Goal: Information Seeking & Learning: Learn about a topic

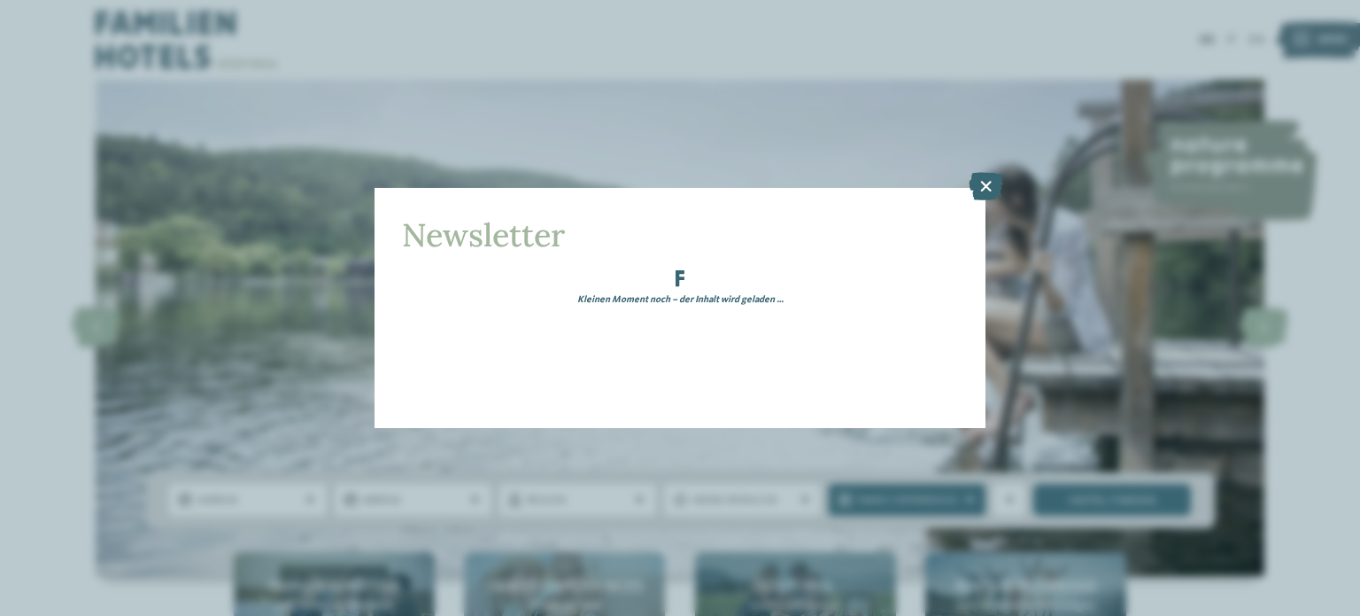
click at [986, 190] on icon at bounding box center [986, 187] width 35 height 28
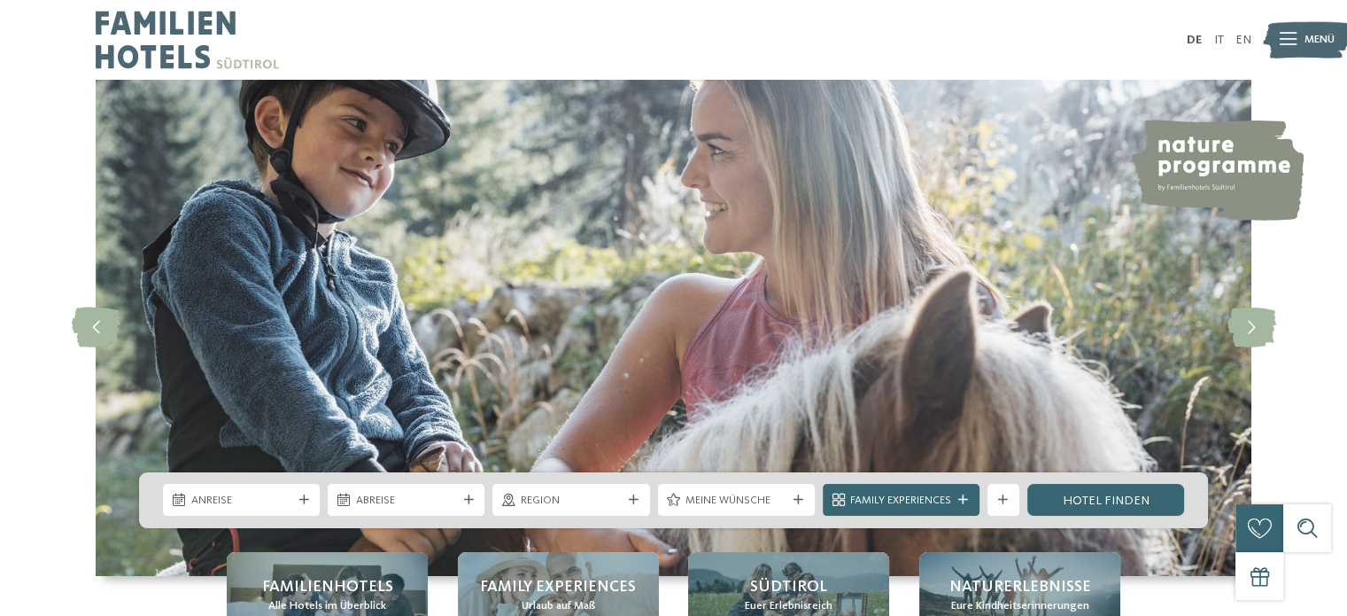
click at [1308, 41] on span "Menü" at bounding box center [1320, 40] width 30 height 16
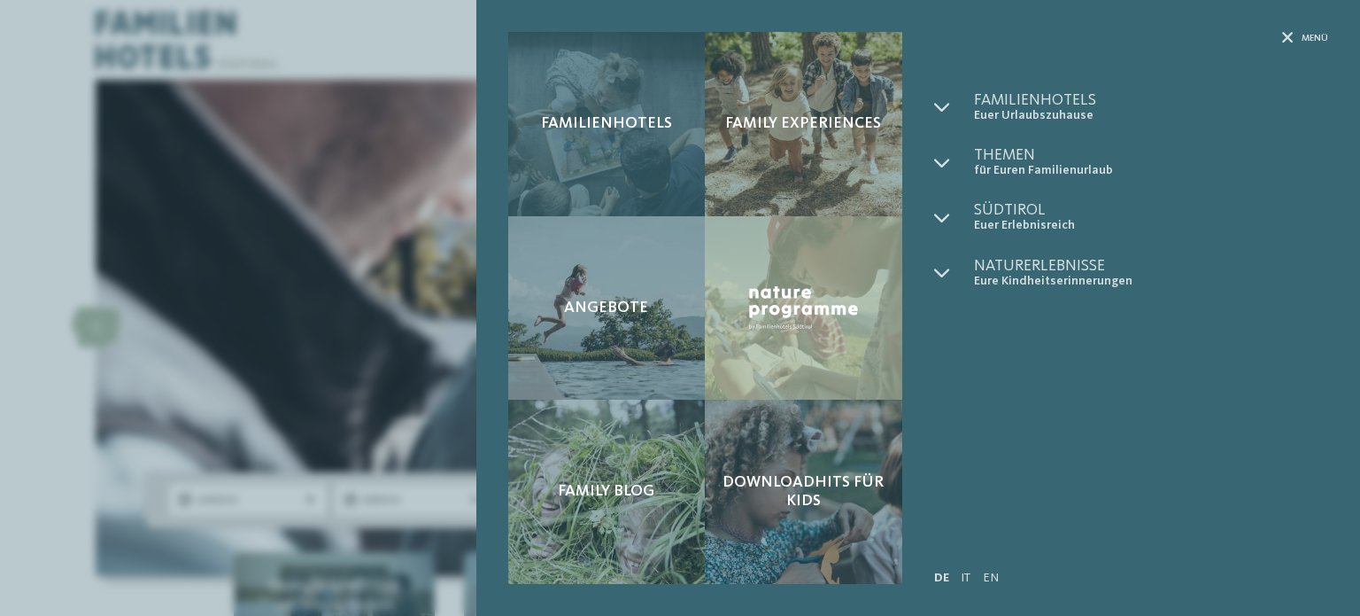
click at [659, 122] on span "Familienhotels" at bounding box center [606, 123] width 131 height 19
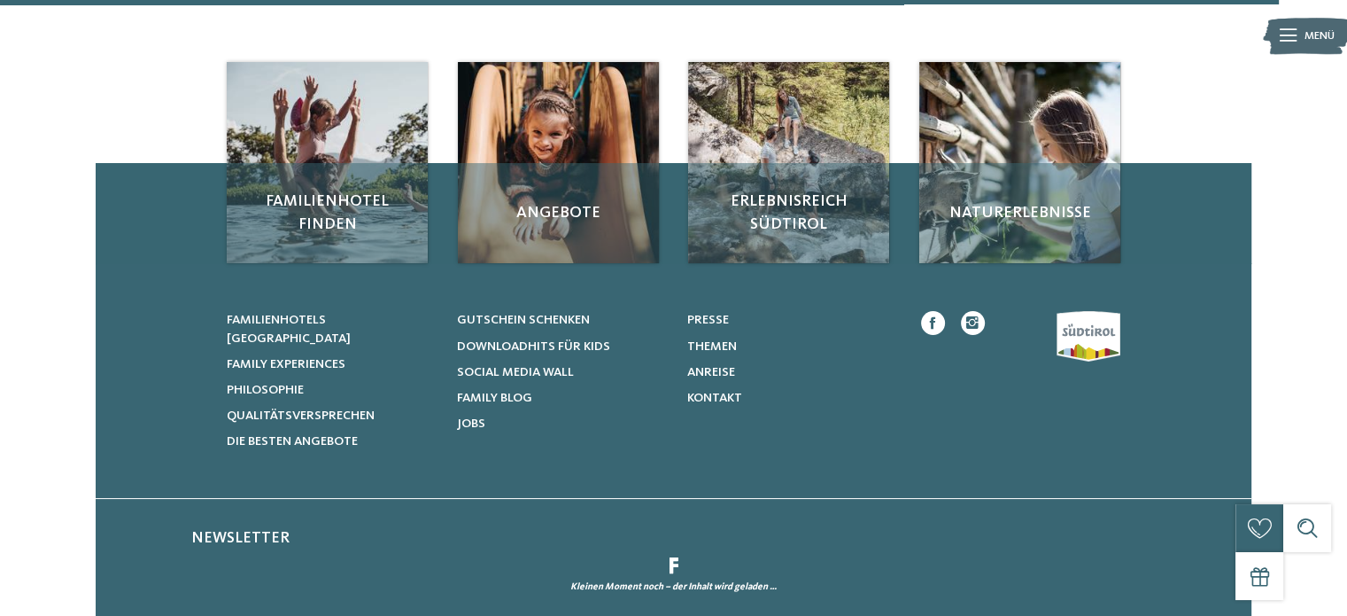
scroll to position [5263, 0]
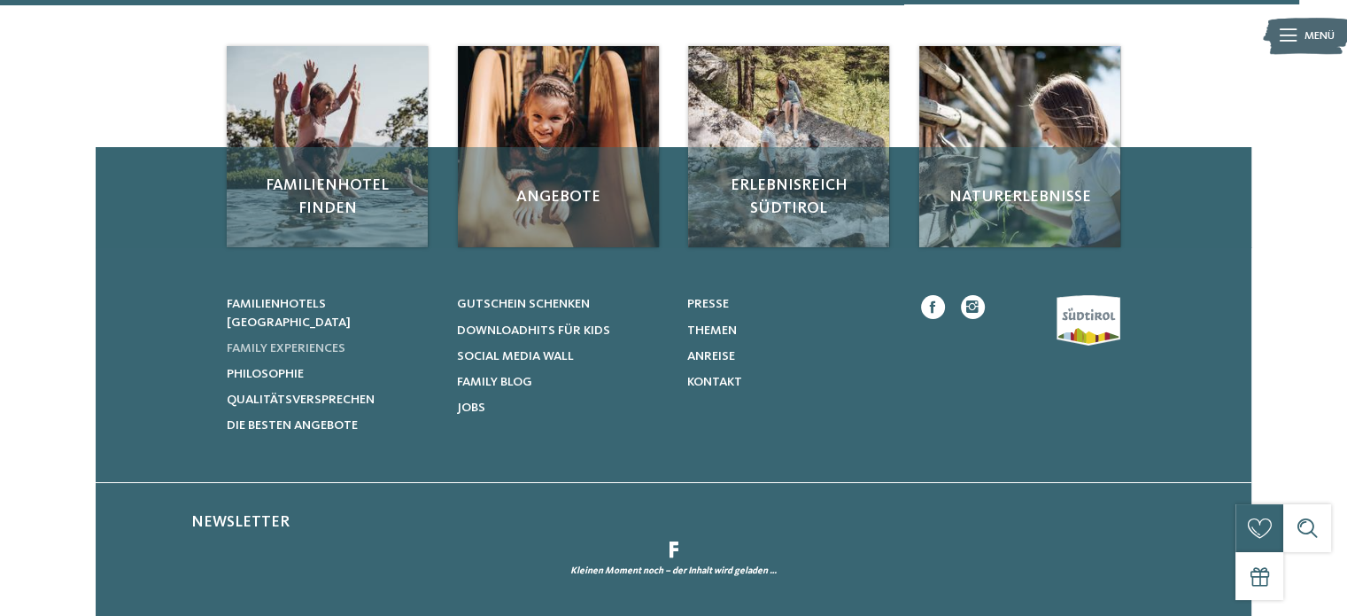
click at [310, 354] on span "Family Experiences" at bounding box center [286, 348] width 119 height 12
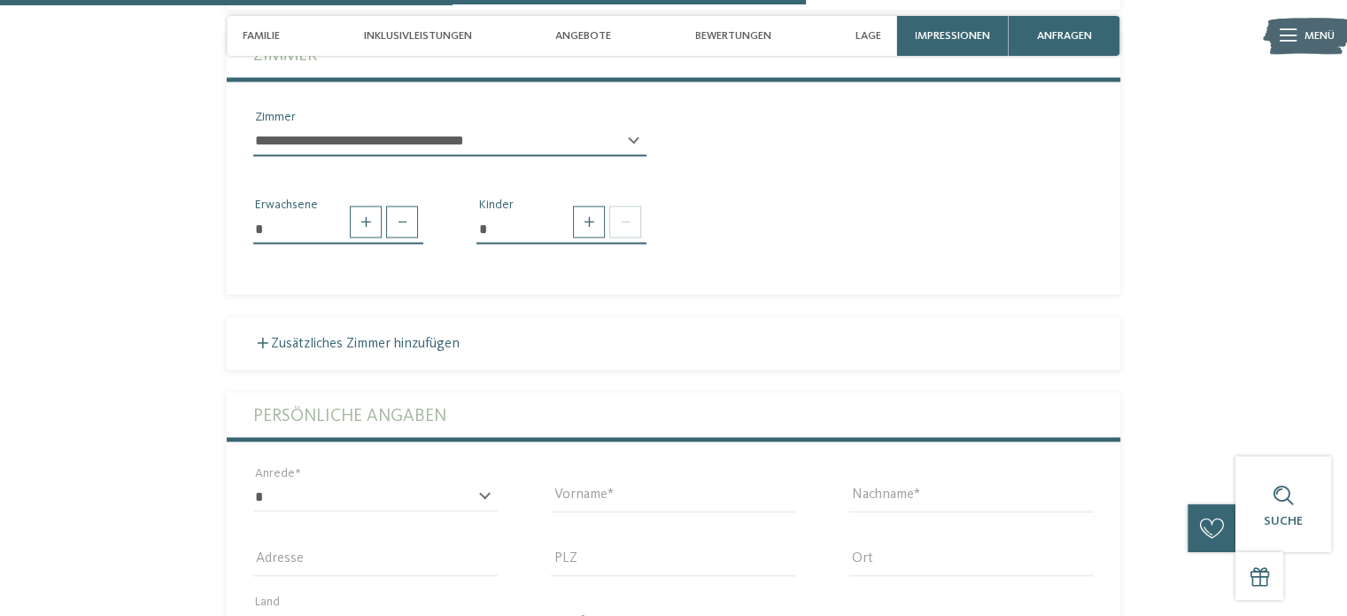
scroll to position [3284, 0]
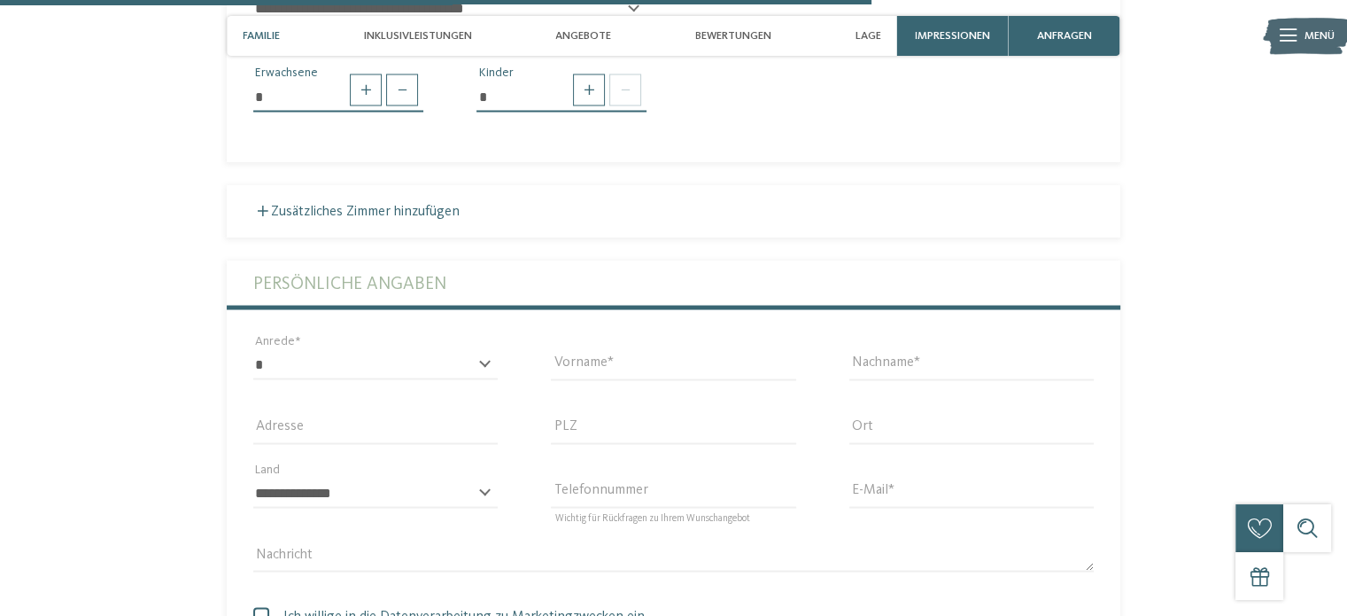
click at [261, 34] on span "Familie" at bounding box center [261, 35] width 37 height 13
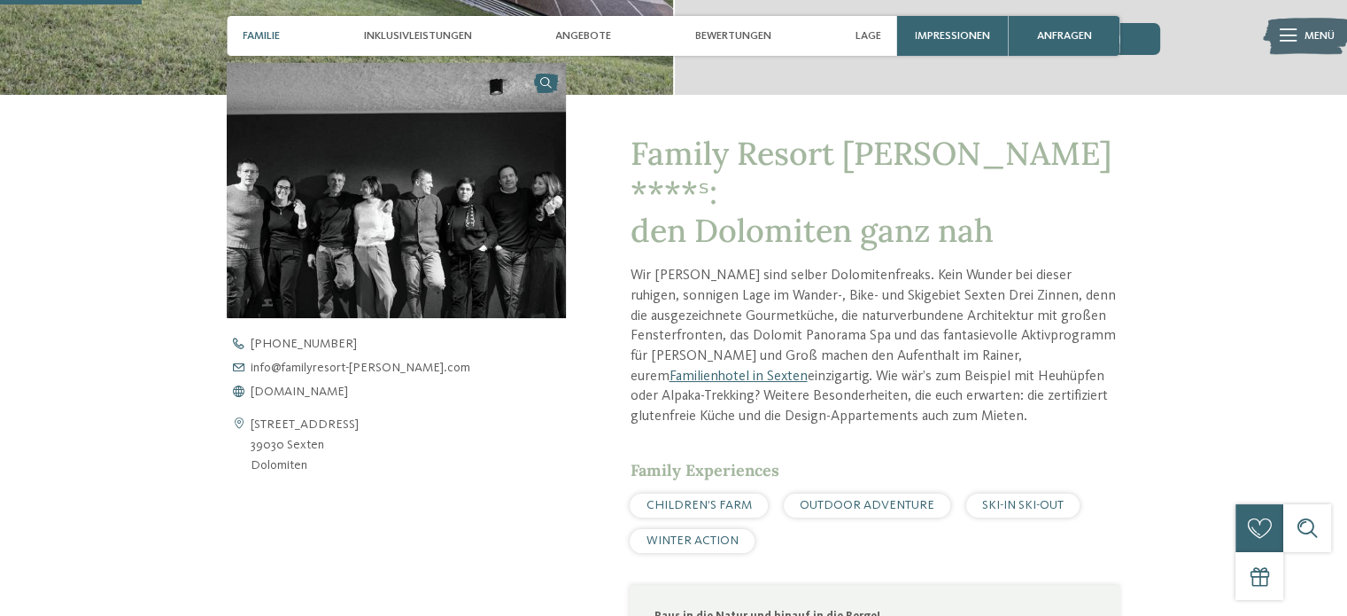
scroll to position [525, 0]
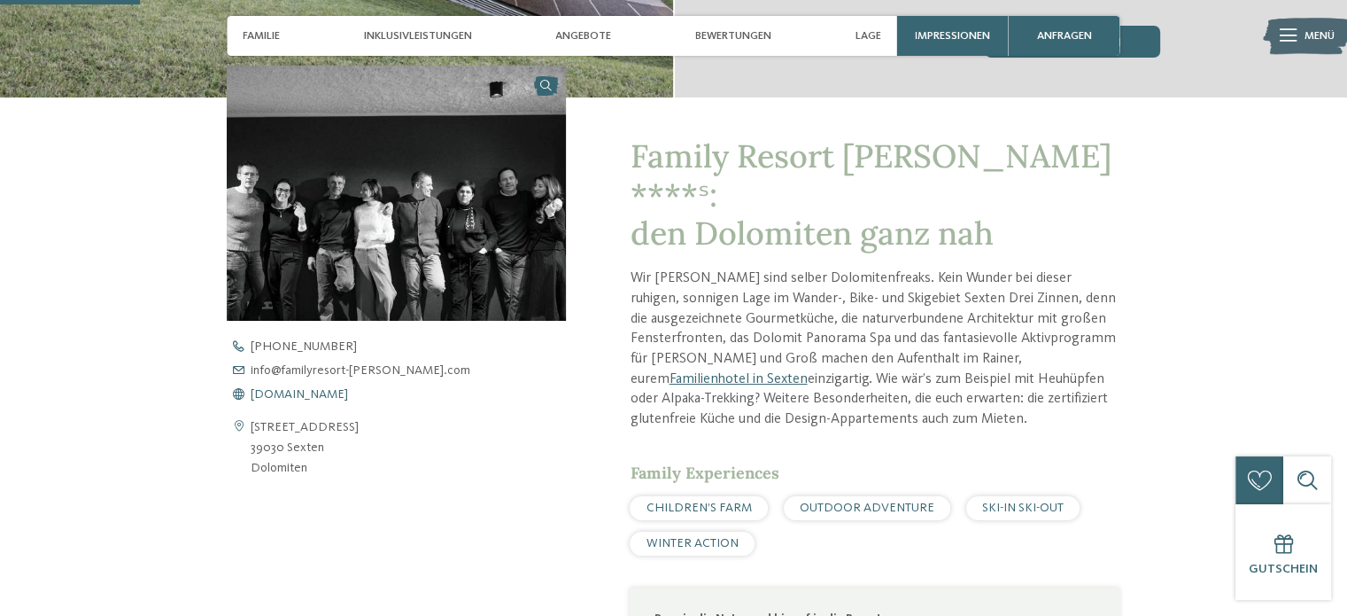
click at [348, 388] on span "www.familyresort-rainer.com" at bounding box center [299, 394] width 97 height 12
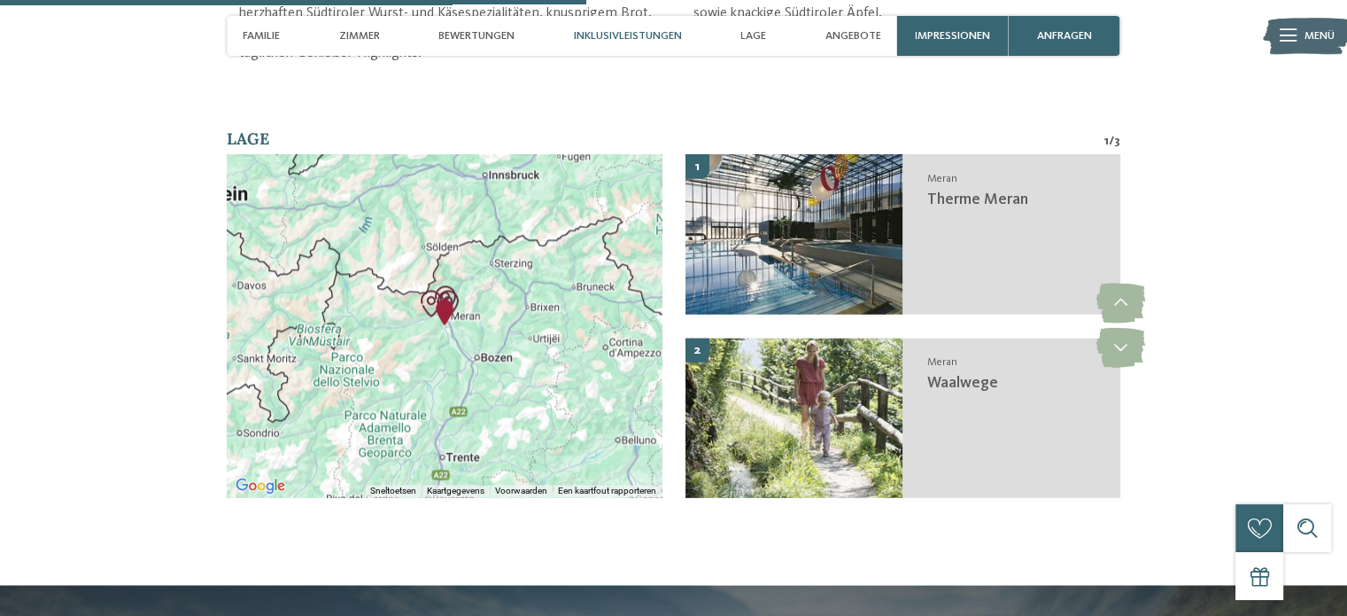
scroll to position [2657, 0]
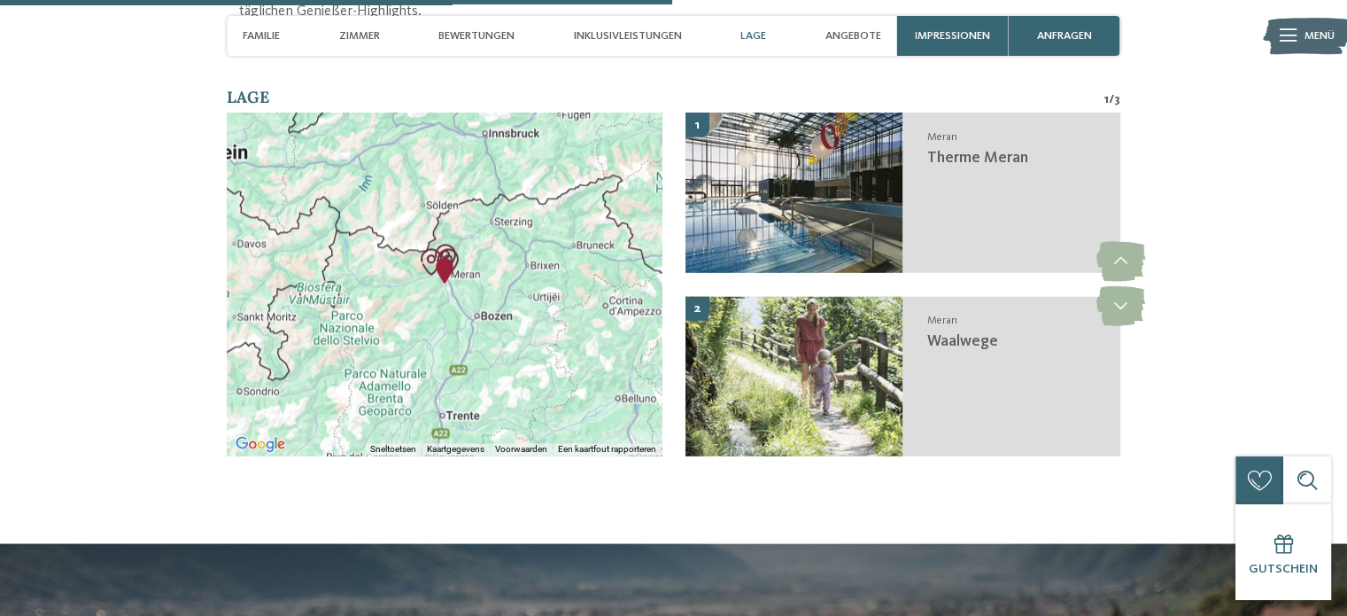
click at [431, 248] on img "Eisenbahnwelt - Südtirol in Miniatur" at bounding box center [431, 261] width 27 height 27
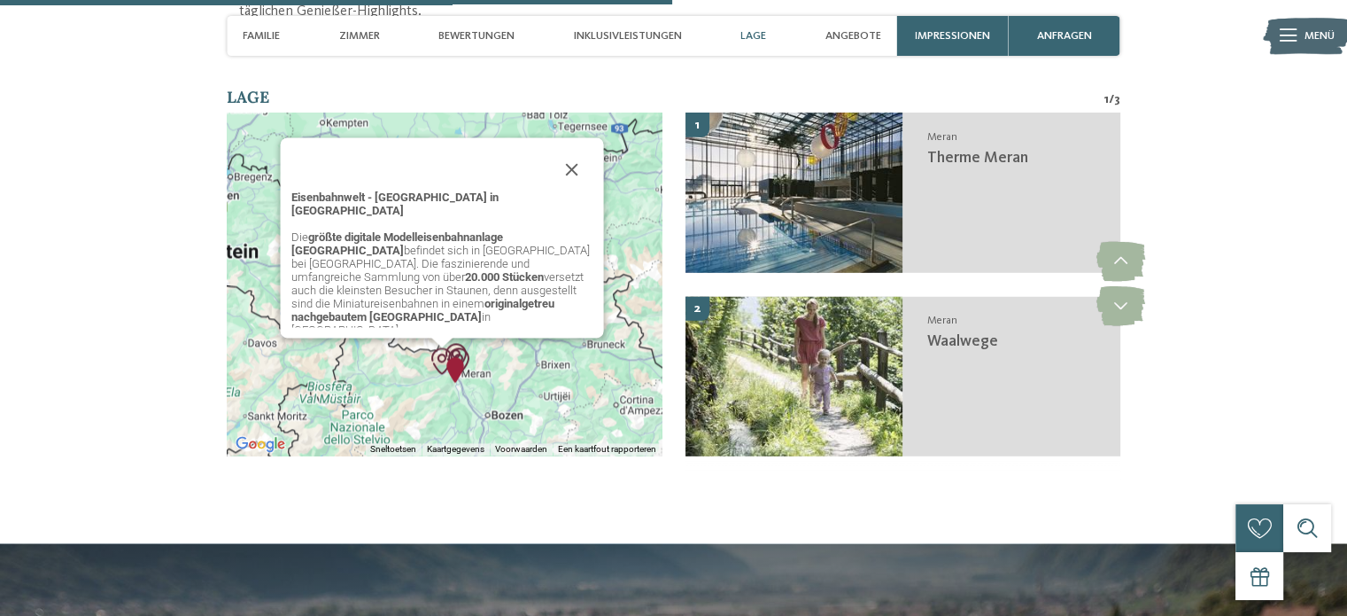
click at [496, 360] on div "Eisenbahnwelt - Südtirol in Miniatur Die größte digitale Modelleisenbahnanlage …" at bounding box center [444, 283] width 435 height 343
click at [496, 359] on div "Eisenbahnwelt - Südtirol in Miniatur Die größte digitale Modelleisenbahnanlage …" at bounding box center [444, 283] width 435 height 343
click at [575, 175] on button "Sluiten" at bounding box center [571, 169] width 43 height 43
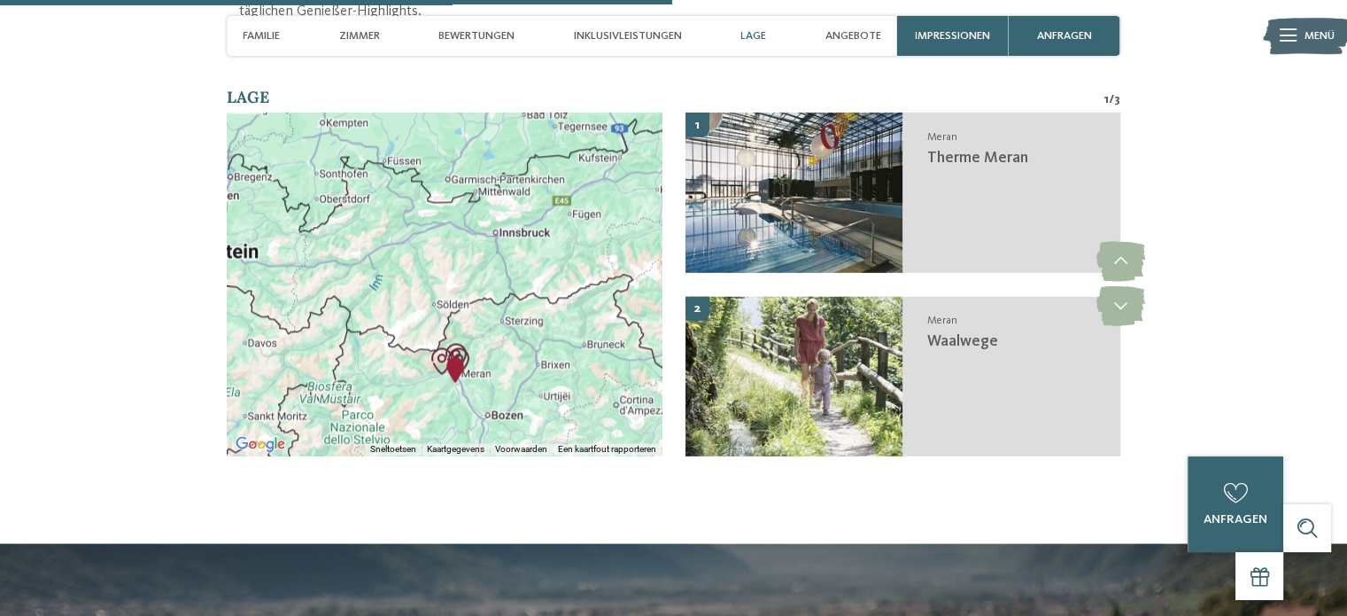
click at [418, 368] on div "Druk op de pijltoetsen om te navigeren." at bounding box center [444, 283] width 435 height 343
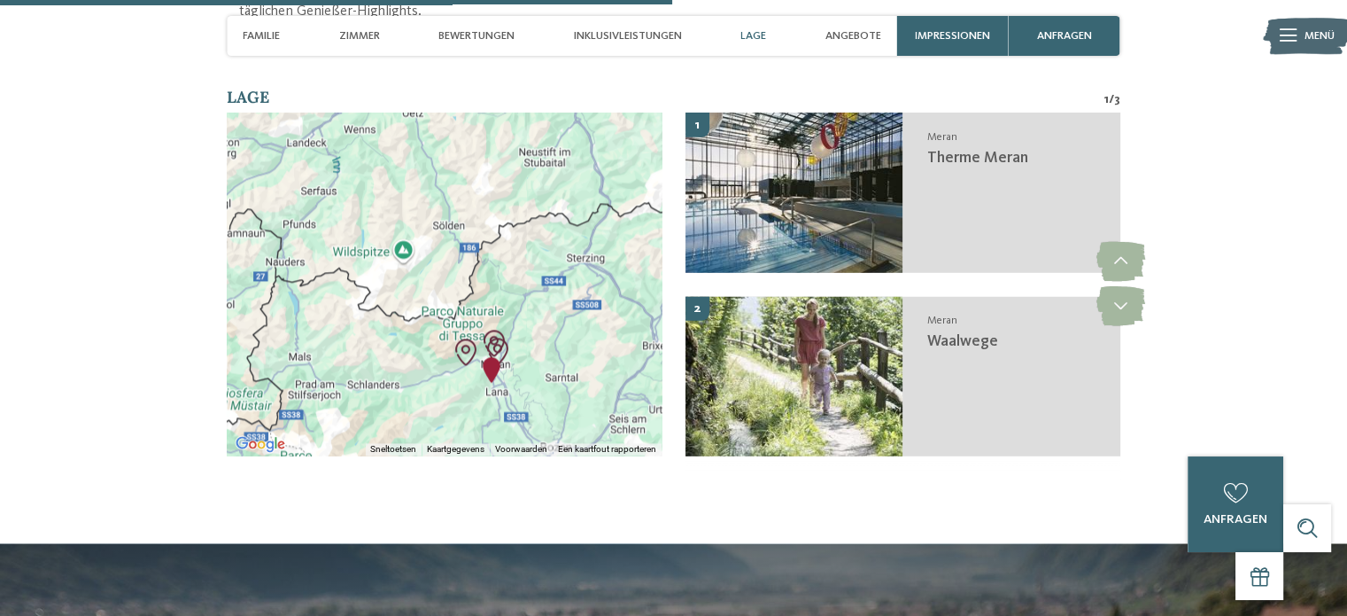
click at [528, 321] on div at bounding box center [444, 283] width 435 height 343
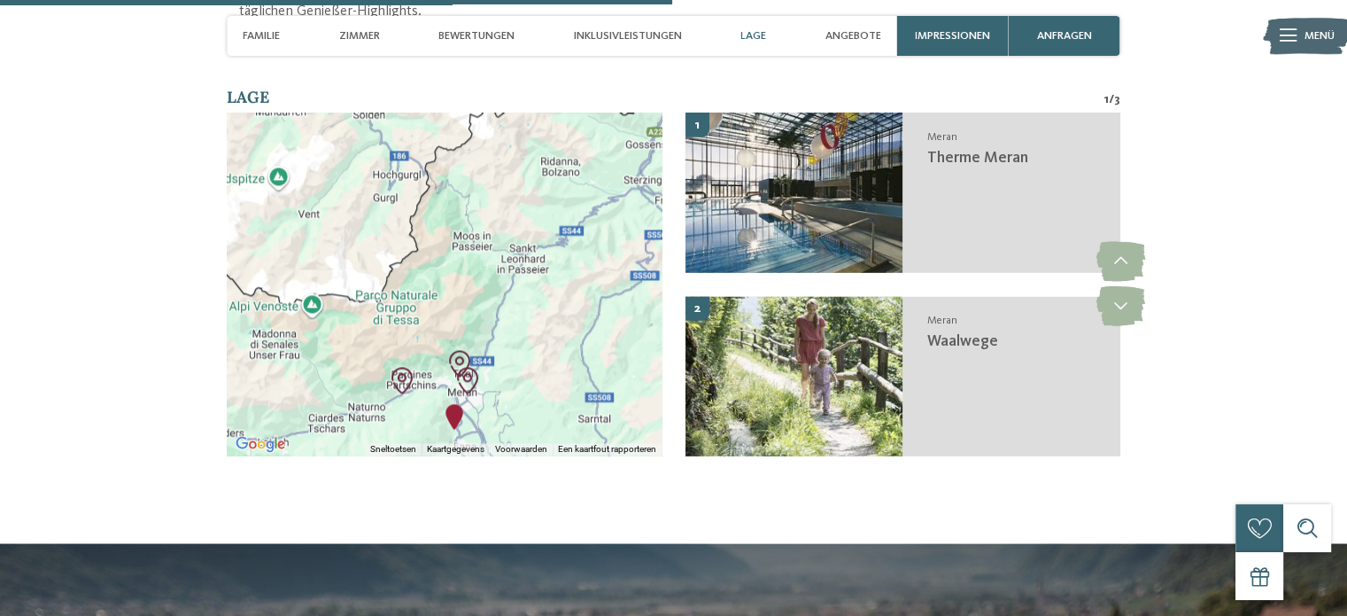
click at [461, 367] on img "Therme Meran" at bounding box center [467, 380] width 27 height 27
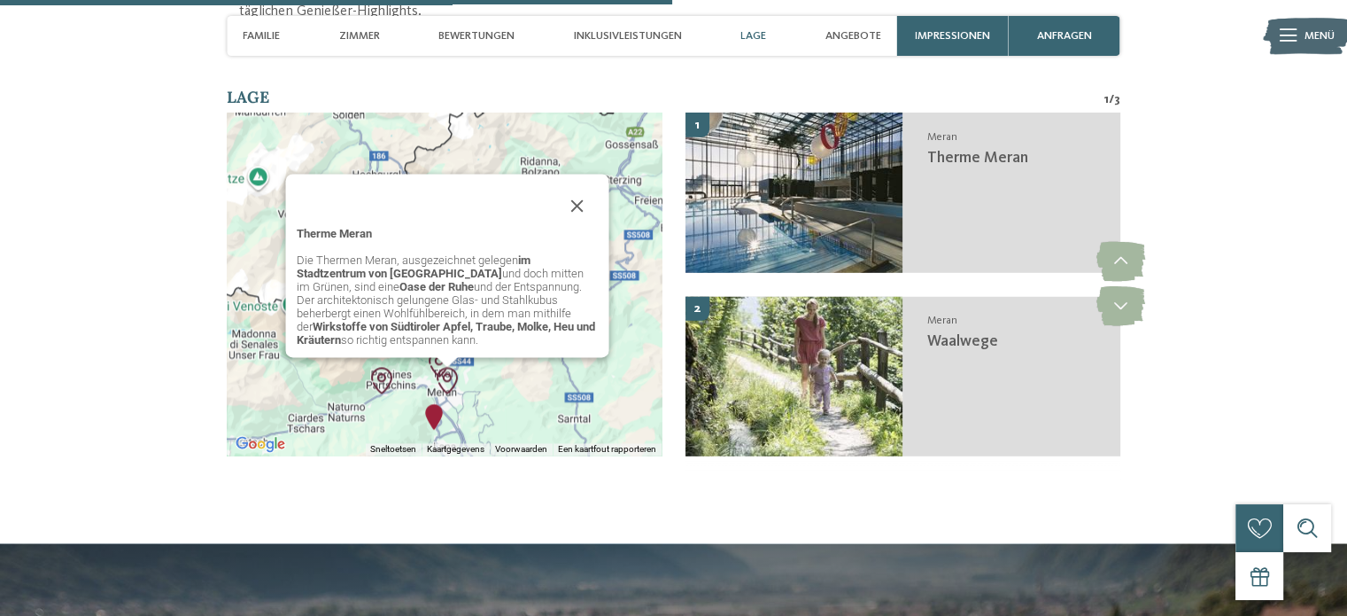
click at [433, 350] on img "Waalwege" at bounding box center [439, 363] width 27 height 27
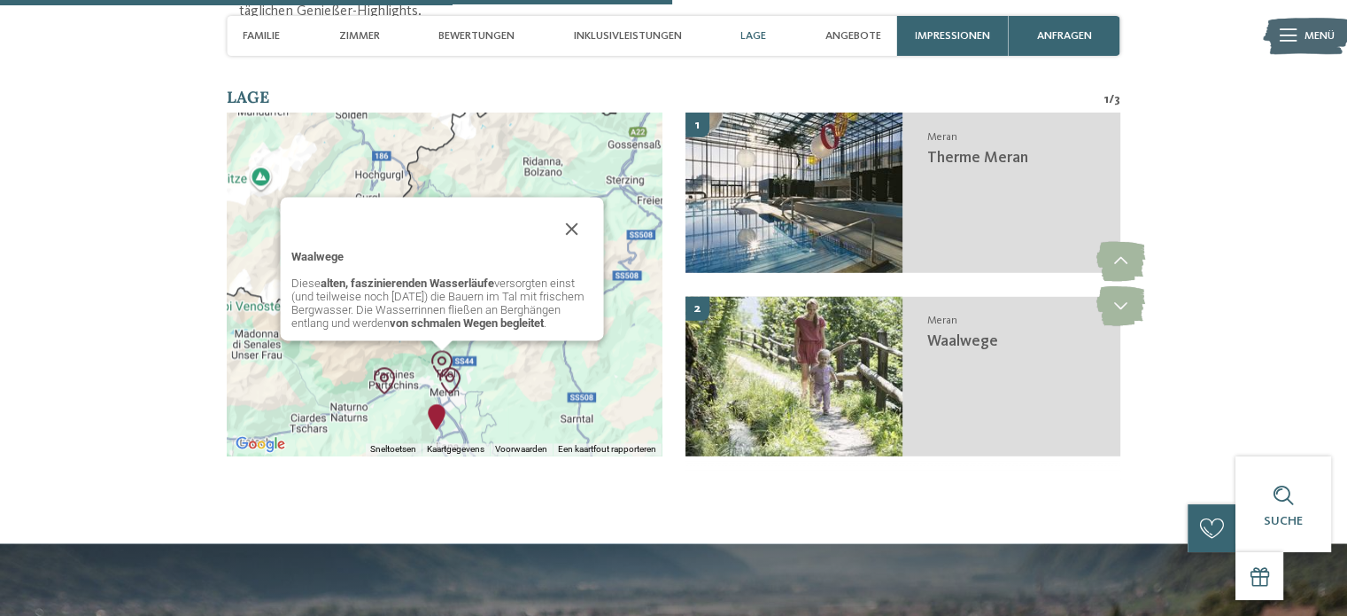
click at [384, 367] on img "Eisenbahnwelt - Südtirol in Miniatur" at bounding box center [384, 380] width 27 height 27
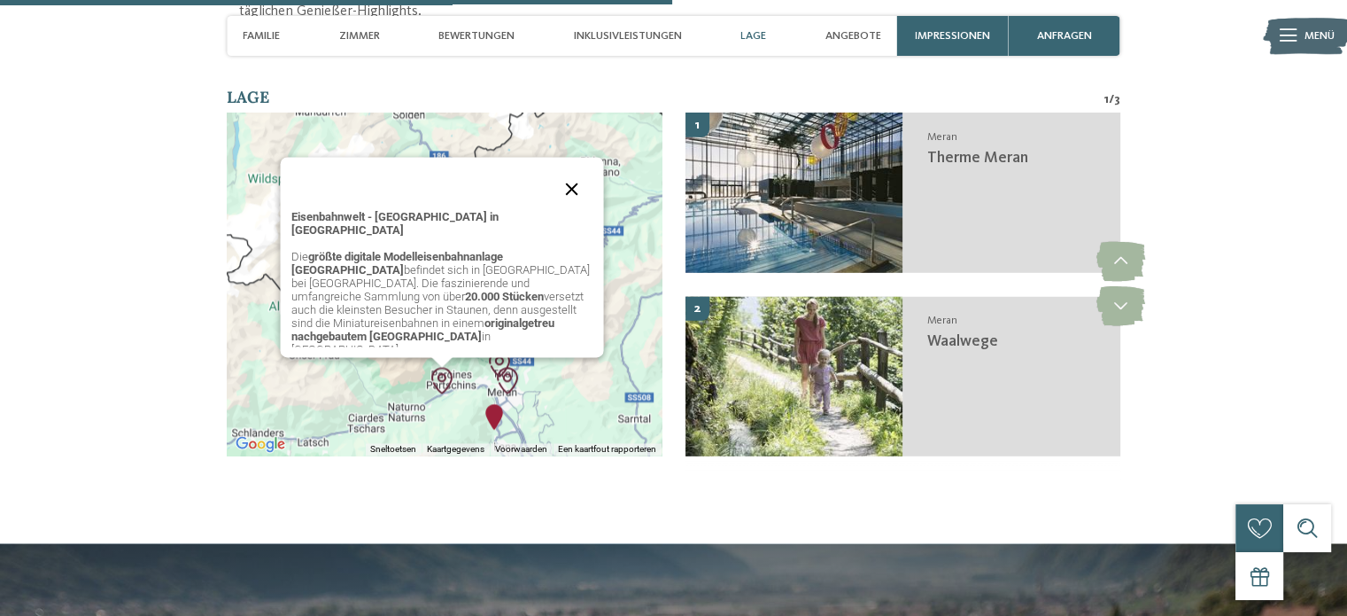
click at [571, 197] on button "Sluiten" at bounding box center [571, 188] width 43 height 43
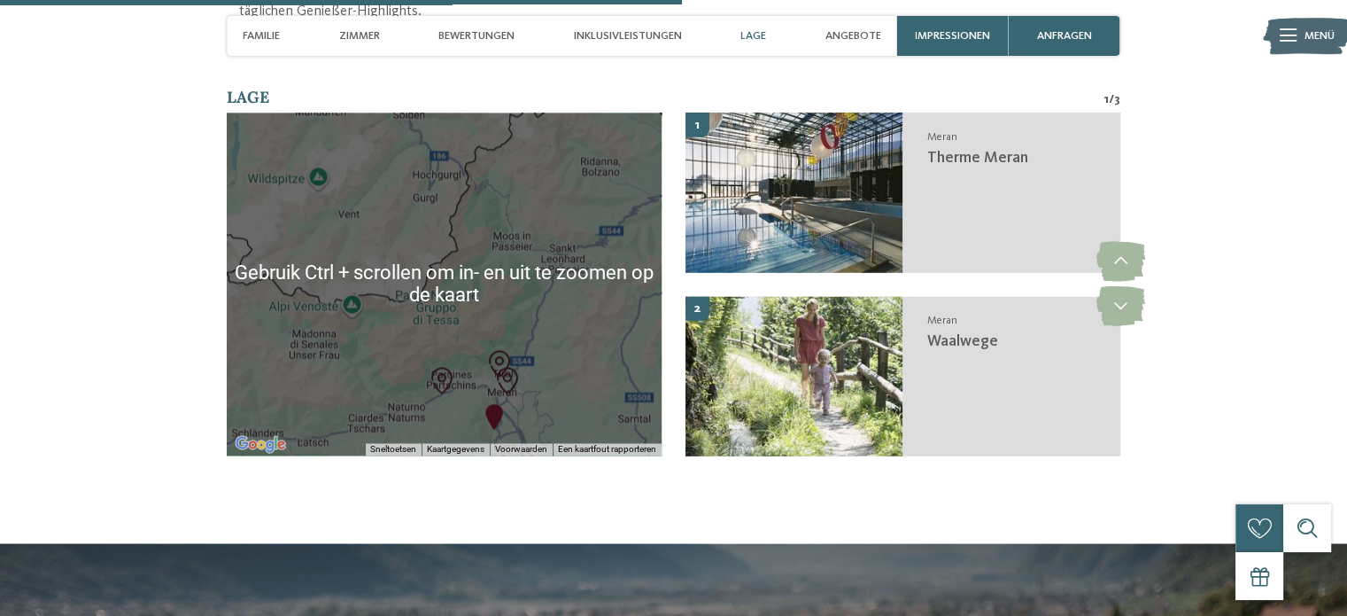
scroll to position [2745, 0]
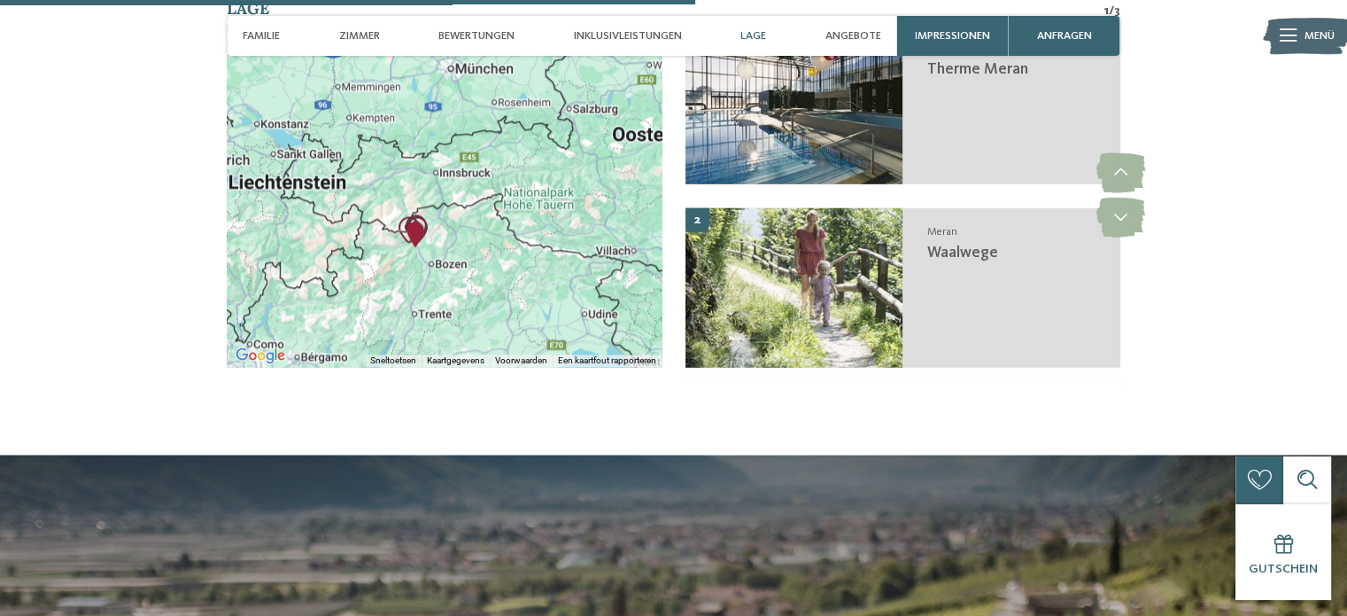
drag, startPoint x: 580, startPoint y: 293, endPoint x: 432, endPoint y: 240, distance: 157.2
click at [432, 240] on div at bounding box center [444, 195] width 435 height 343
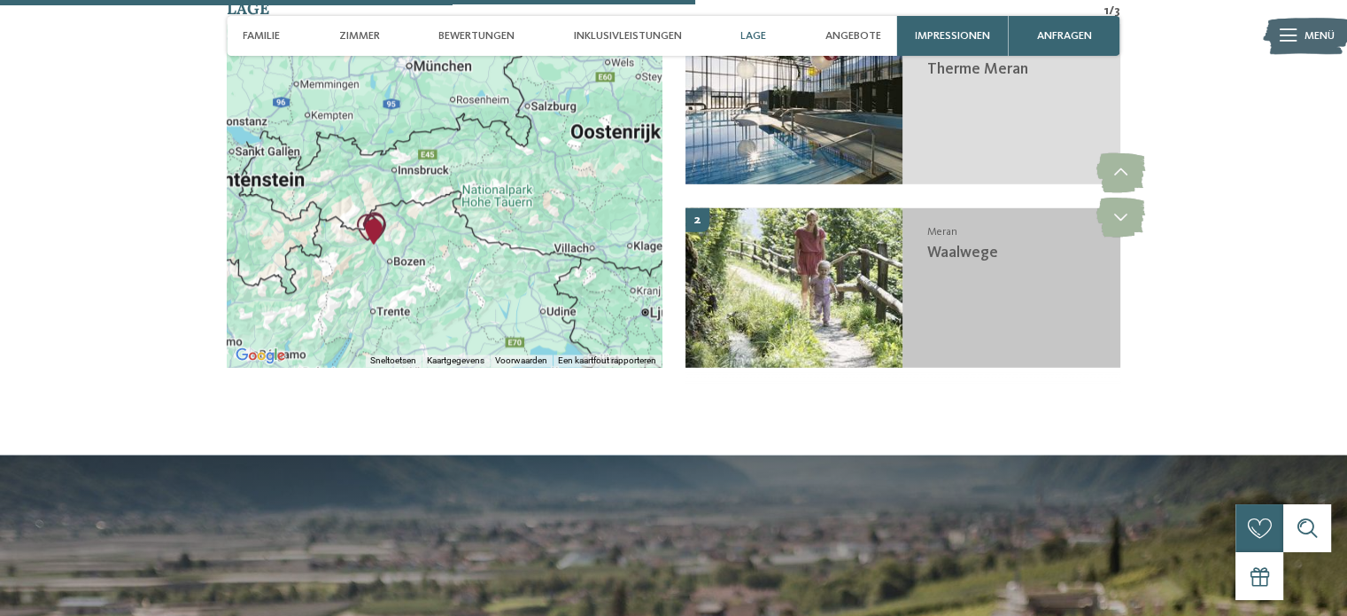
click at [925, 246] on div "Meran Waalwege" at bounding box center [1010, 286] width 217 height 159
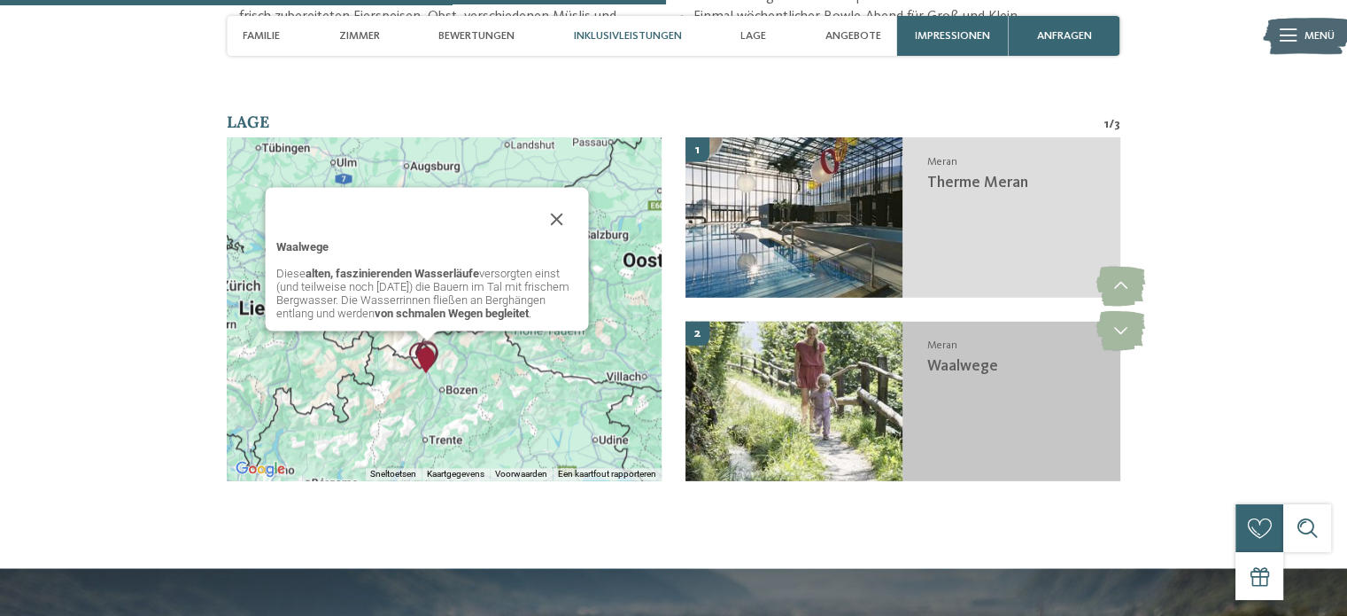
scroll to position [2630, 0]
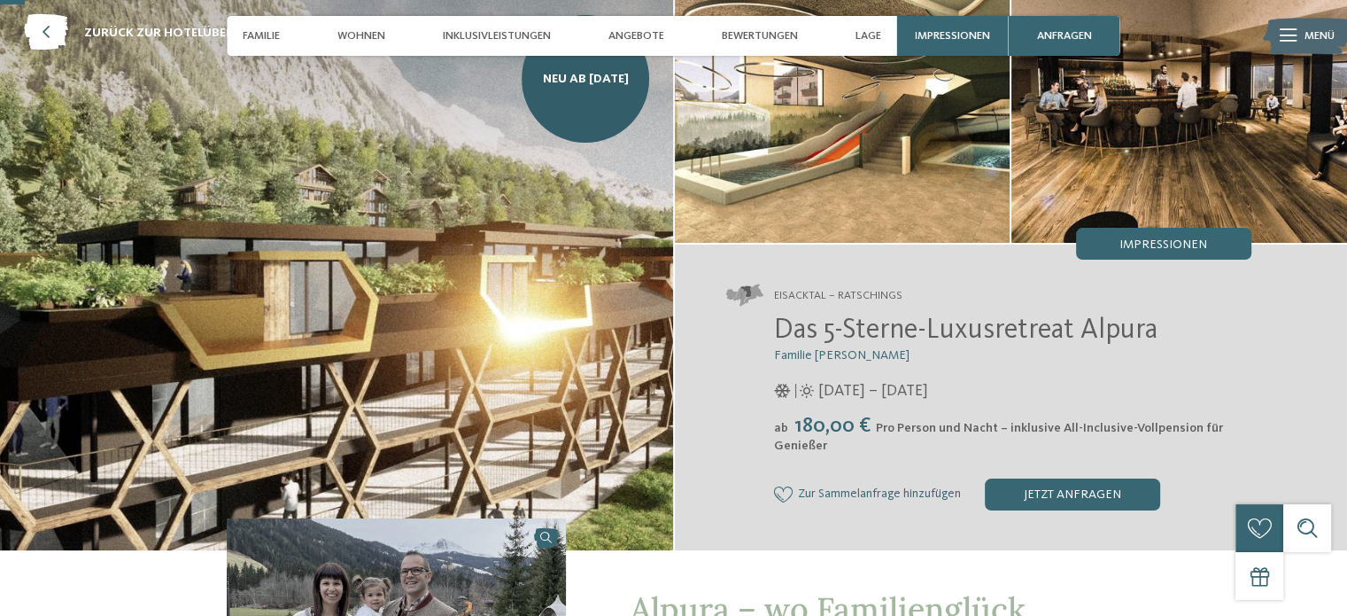
scroll to position [354, 0]
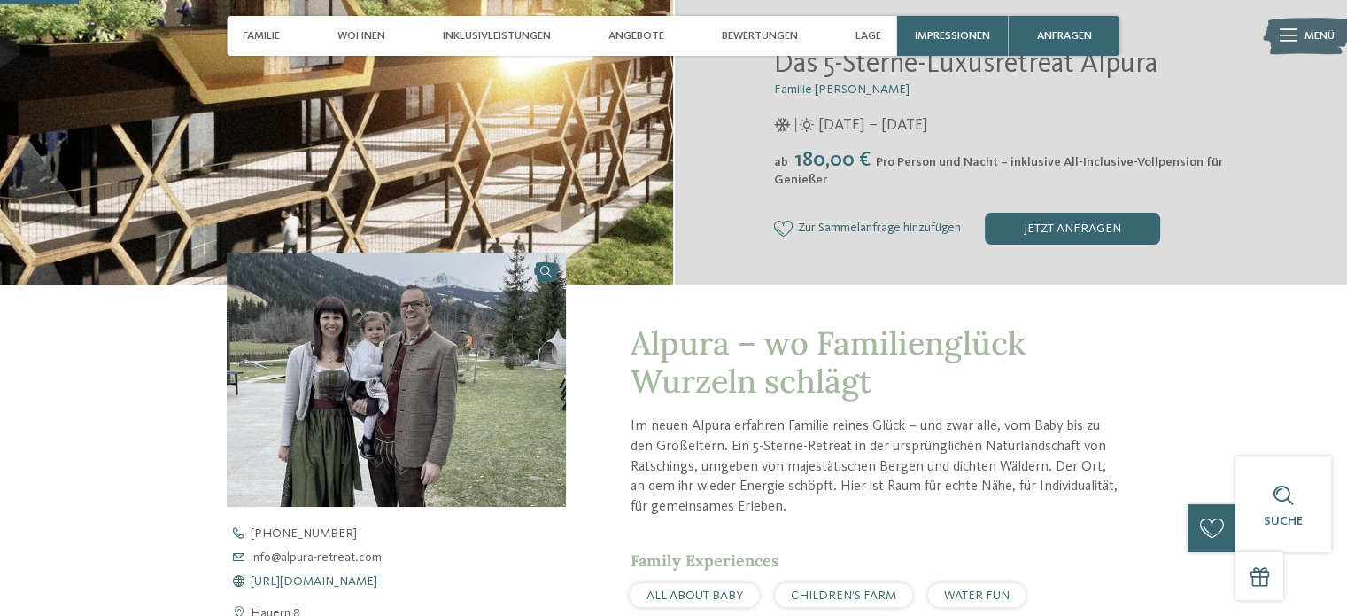
click at [326, 580] on span "https://www.alpura-retreat.com/" at bounding box center [314, 581] width 127 height 12
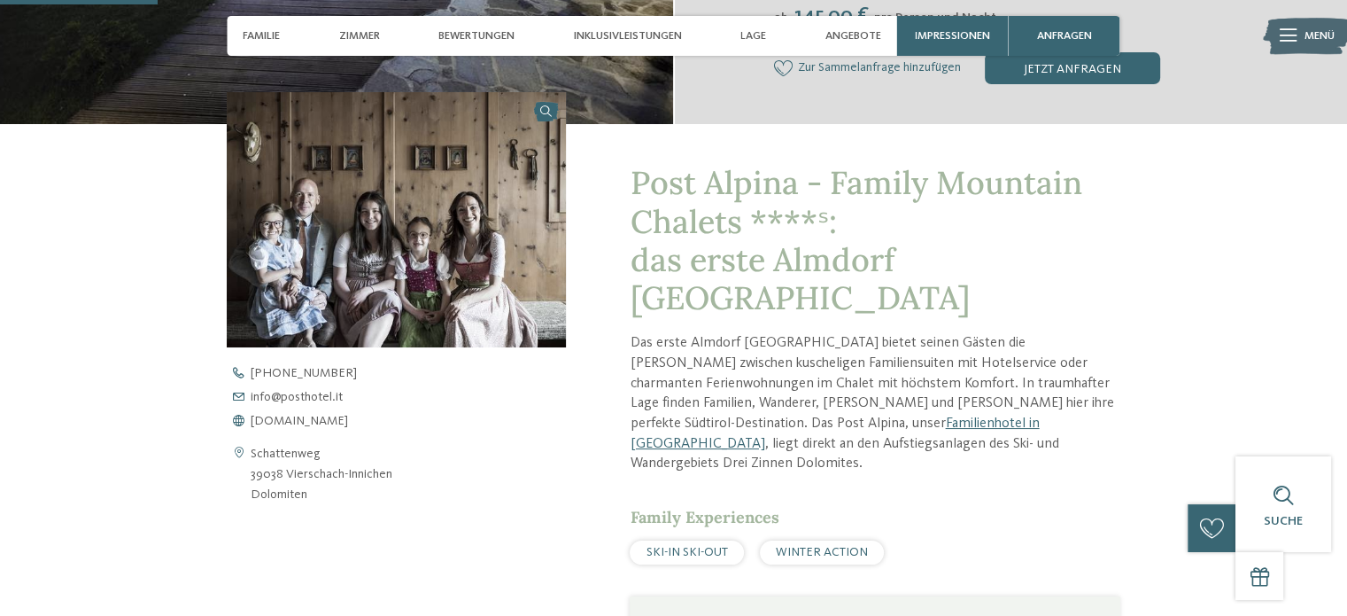
scroll to position [531, 0]
click at [304, 424] on span "www.postalpina.it" at bounding box center [299, 421] width 97 height 12
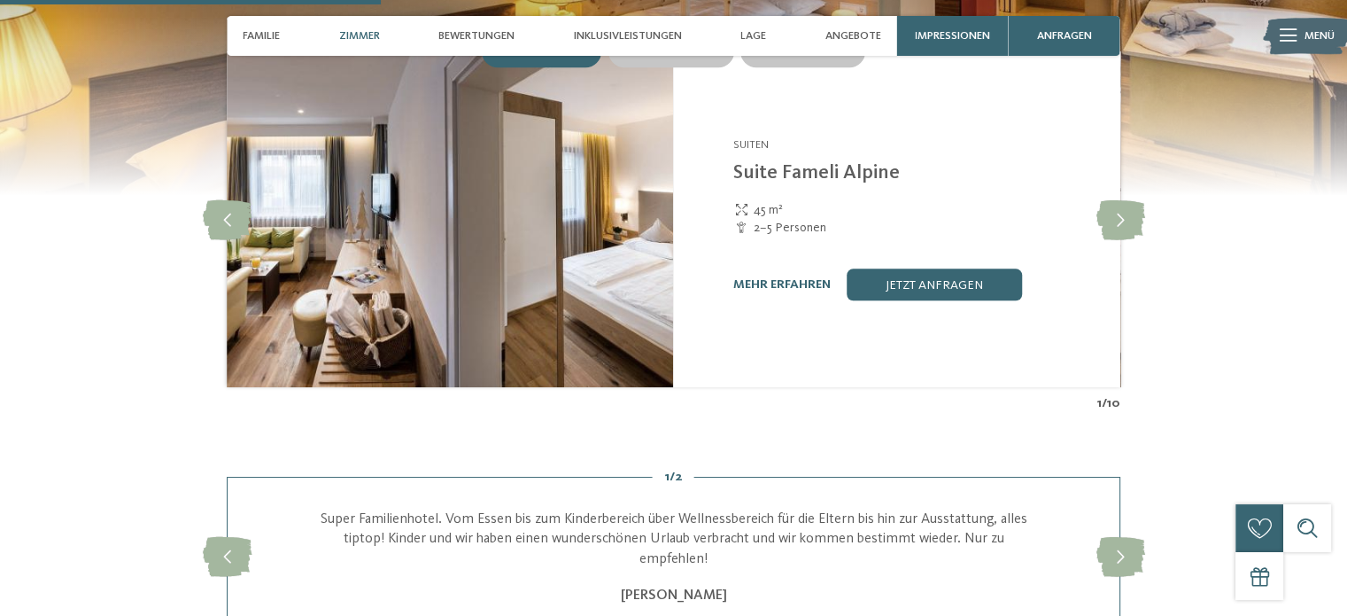
scroll to position [1683, 0]
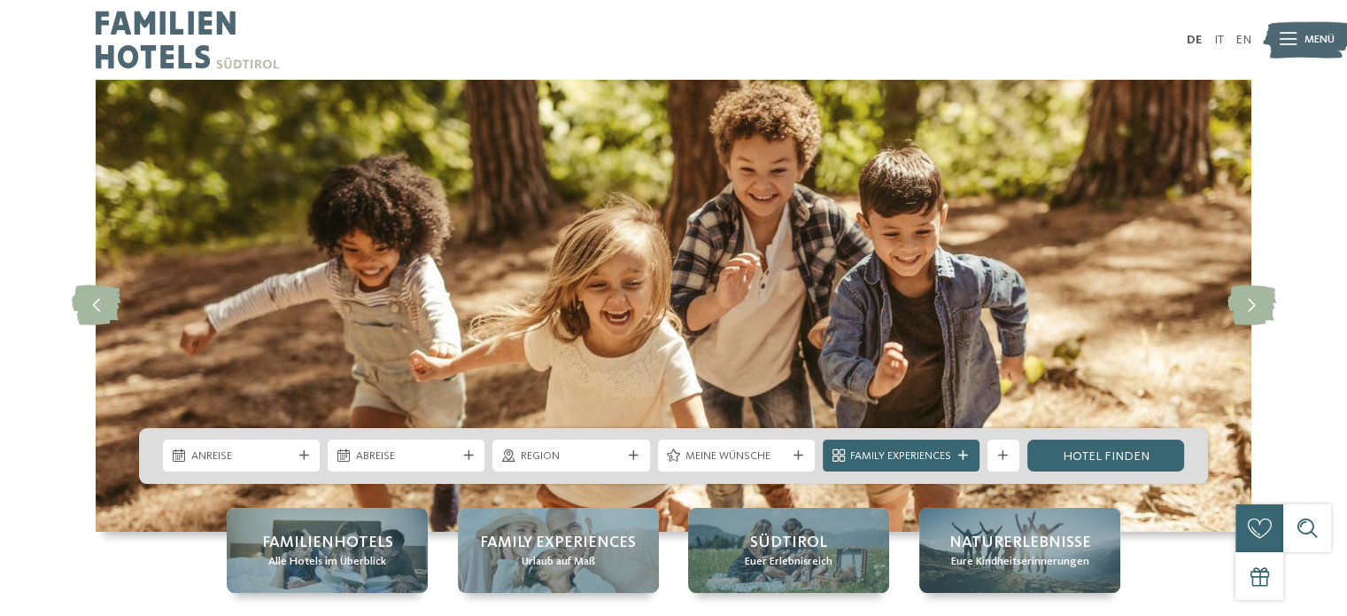
click at [1315, 38] on span "Menü" at bounding box center [1320, 40] width 30 height 16
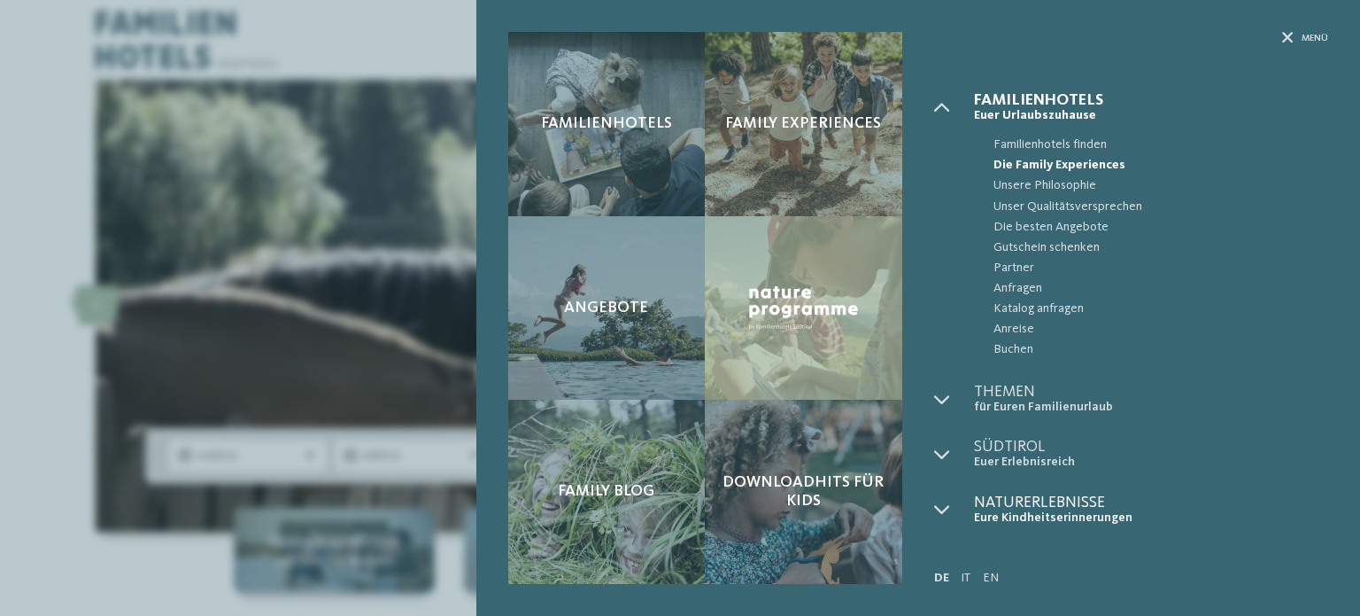
click at [1016, 504] on span "Naturerlebnisse" at bounding box center [1151, 502] width 354 height 16
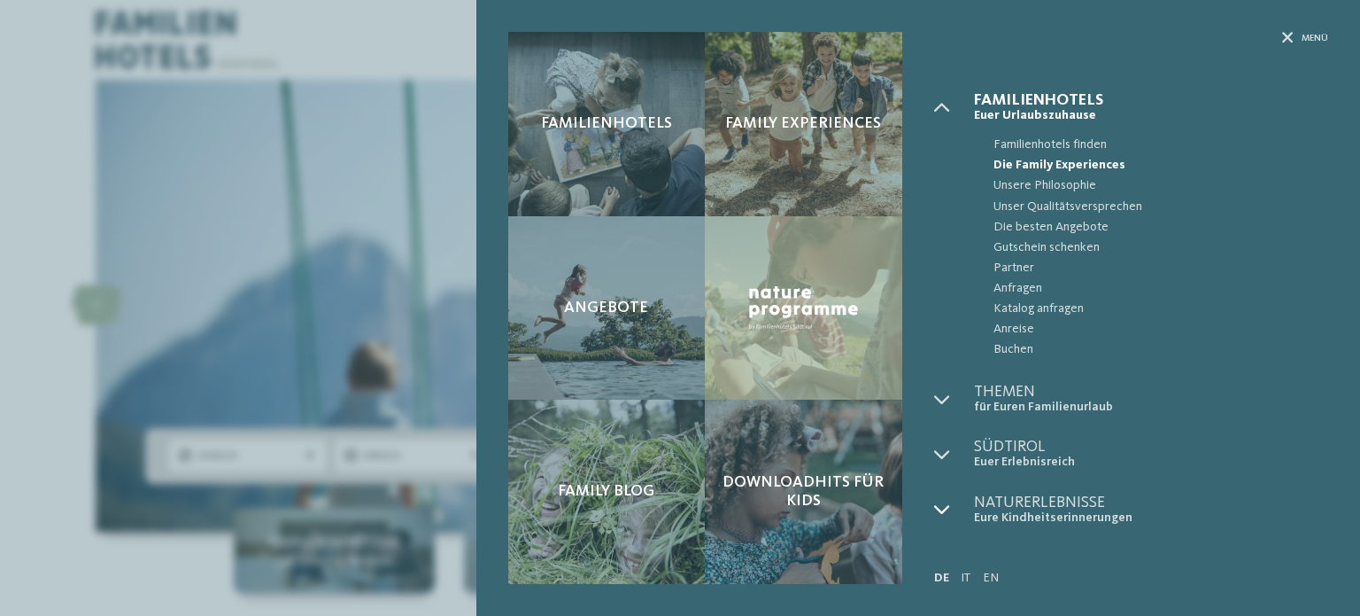
click at [937, 506] on icon at bounding box center [942, 509] width 16 height 16
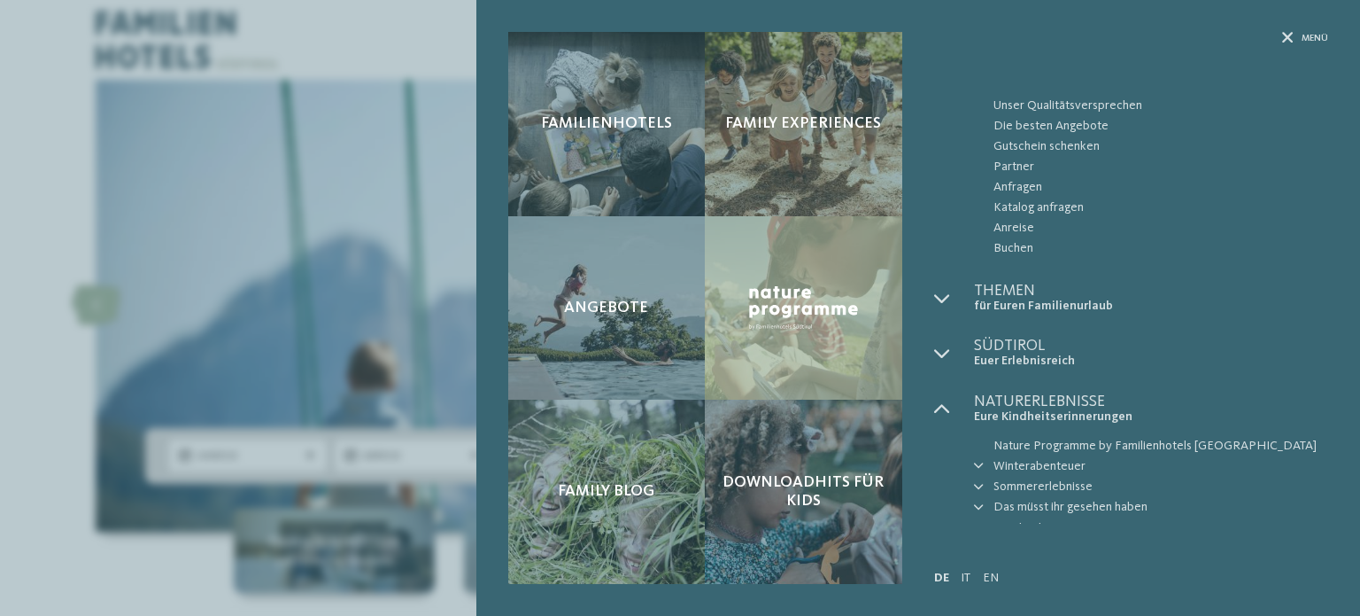
scroll to position [135, 0]
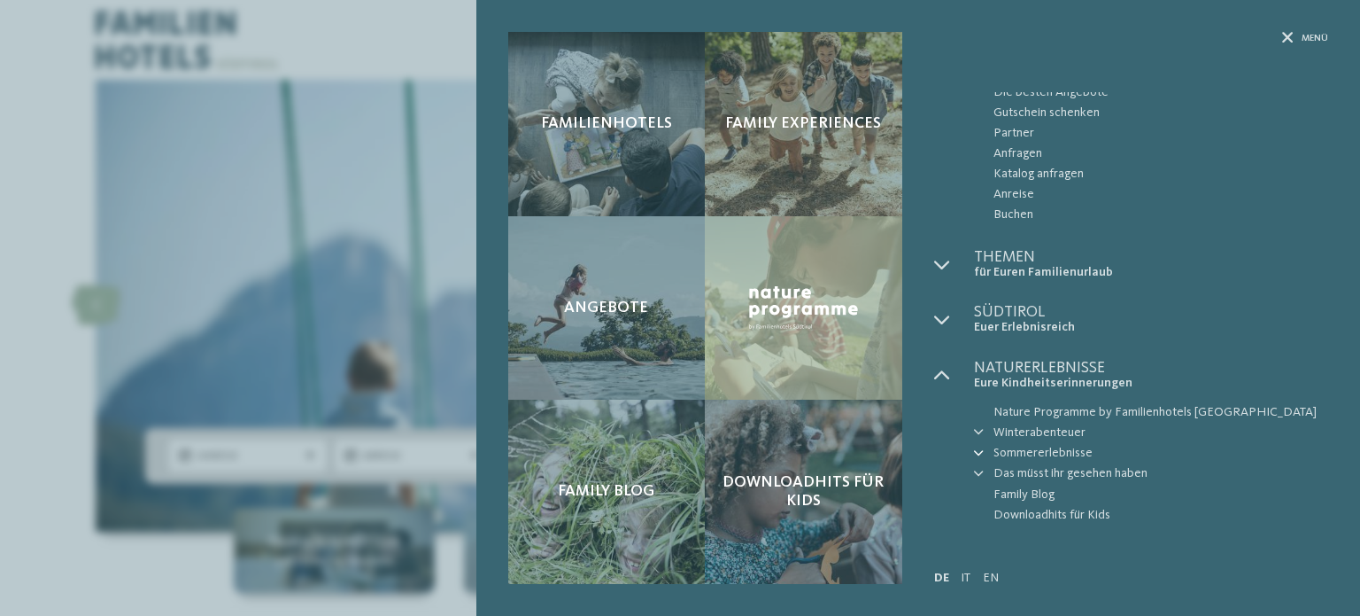
click at [979, 452] on icon at bounding box center [979, 454] width 10 height 10
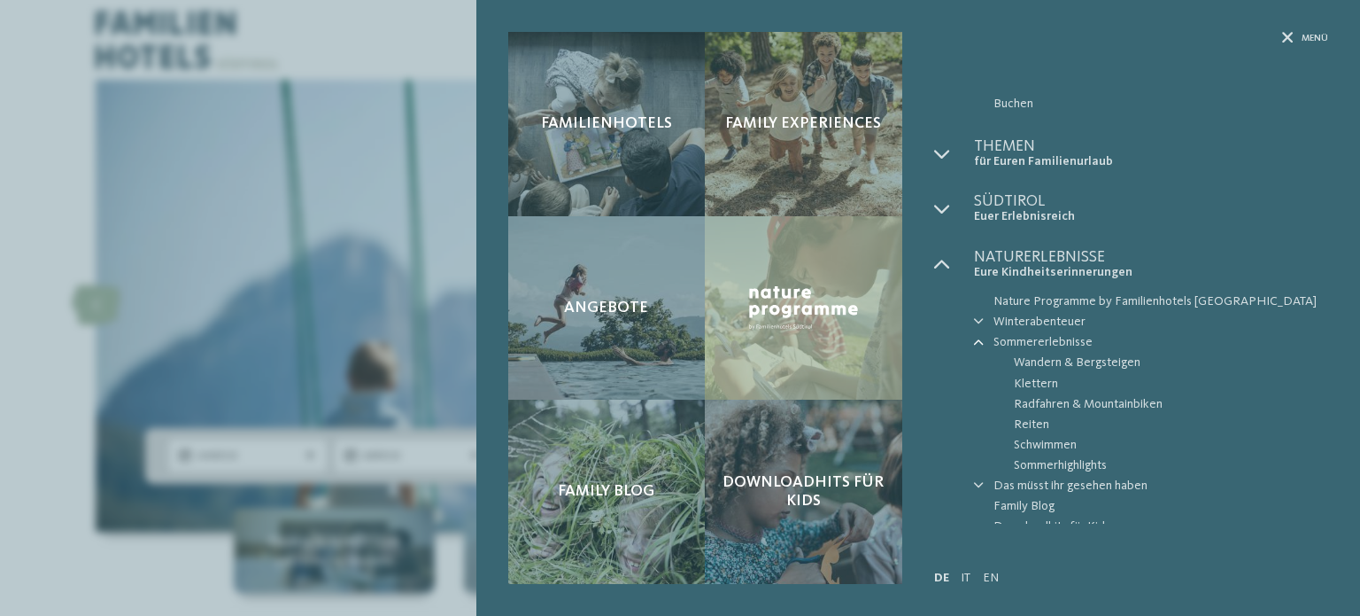
scroll to position [258, 0]
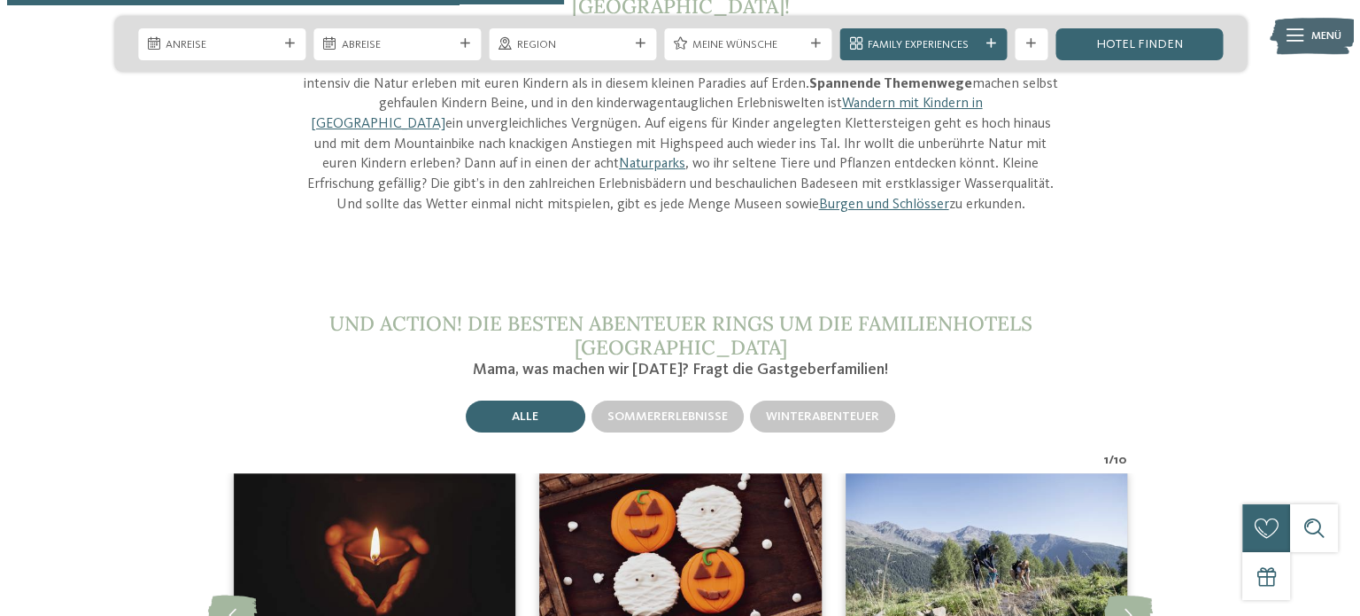
scroll to position [1948, 0]
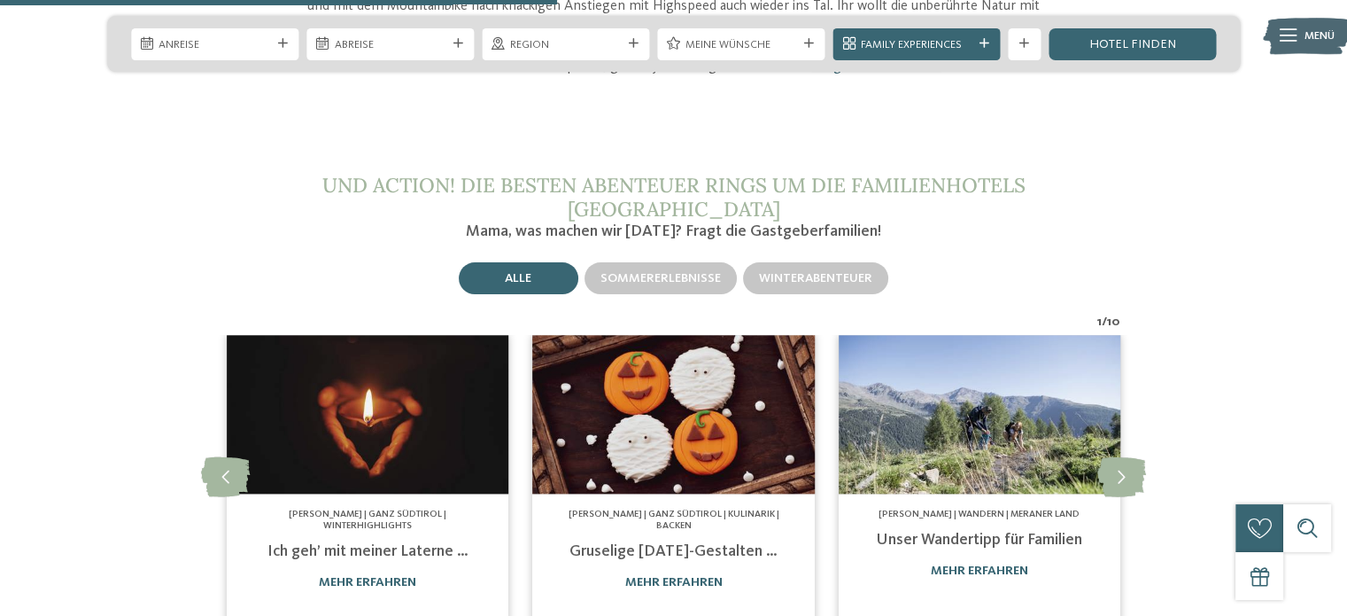
click at [1325, 16] on div "Menü" at bounding box center [1320, 36] width 30 height 40
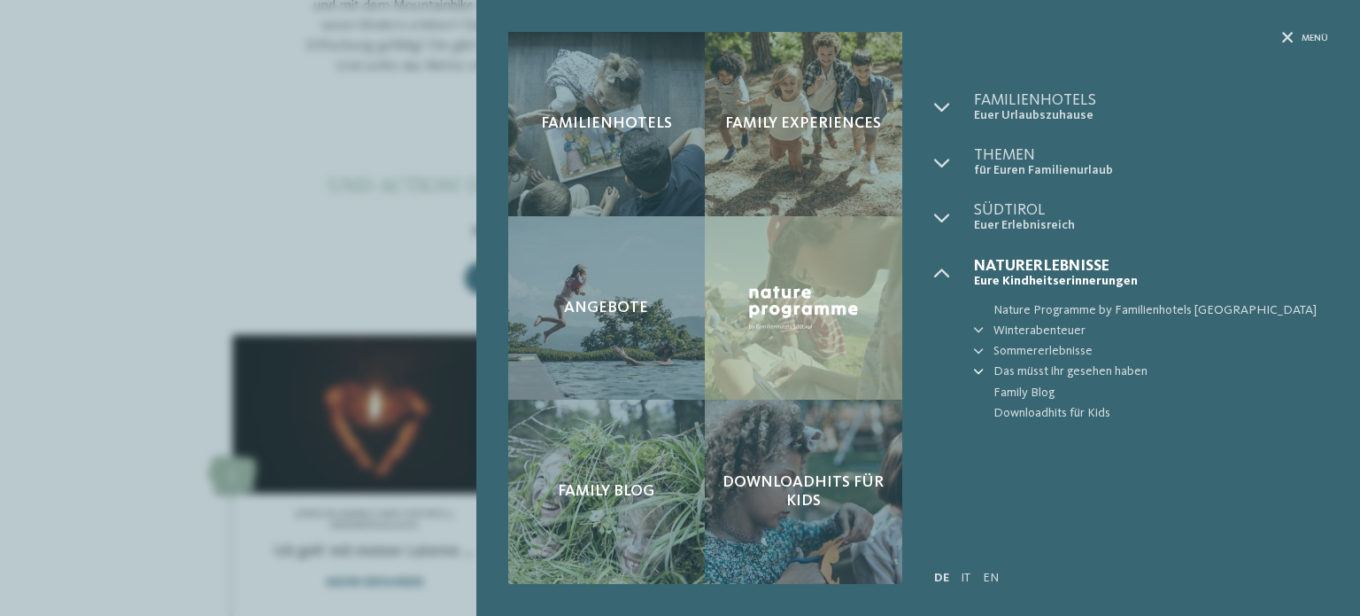
click at [975, 371] on icon at bounding box center [979, 373] width 10 height 10
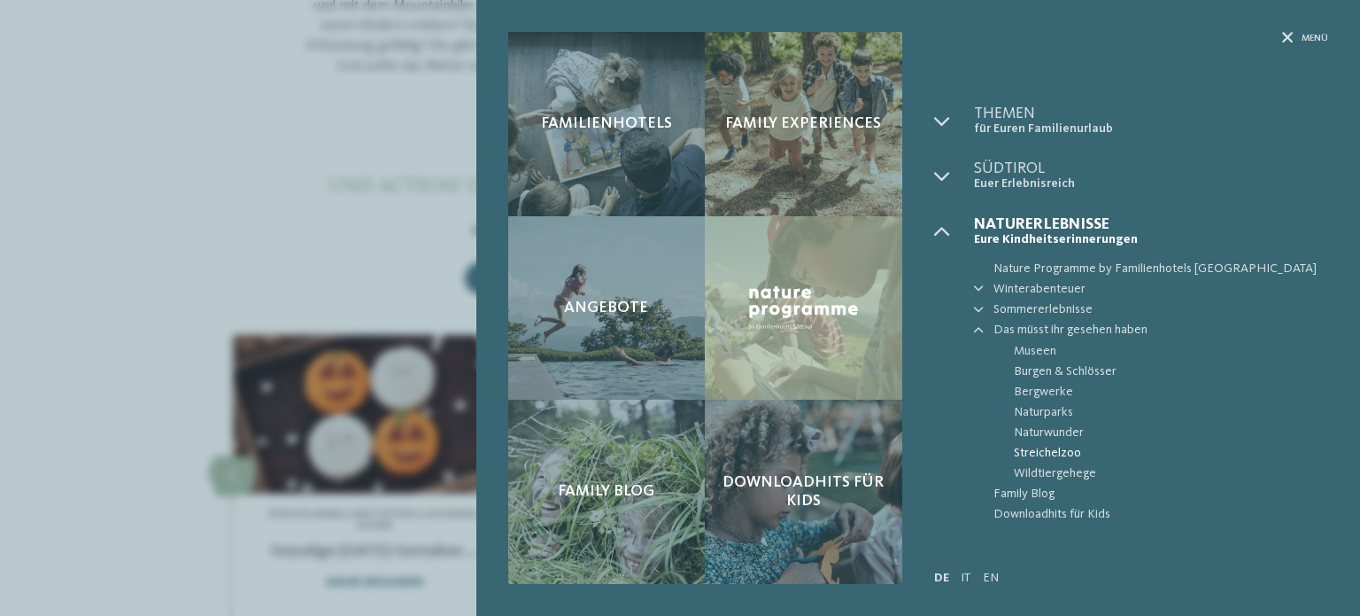
click at [1038, 455] on span "Streichelzoo" at bounding box center [1171, 453] width 314 height 20
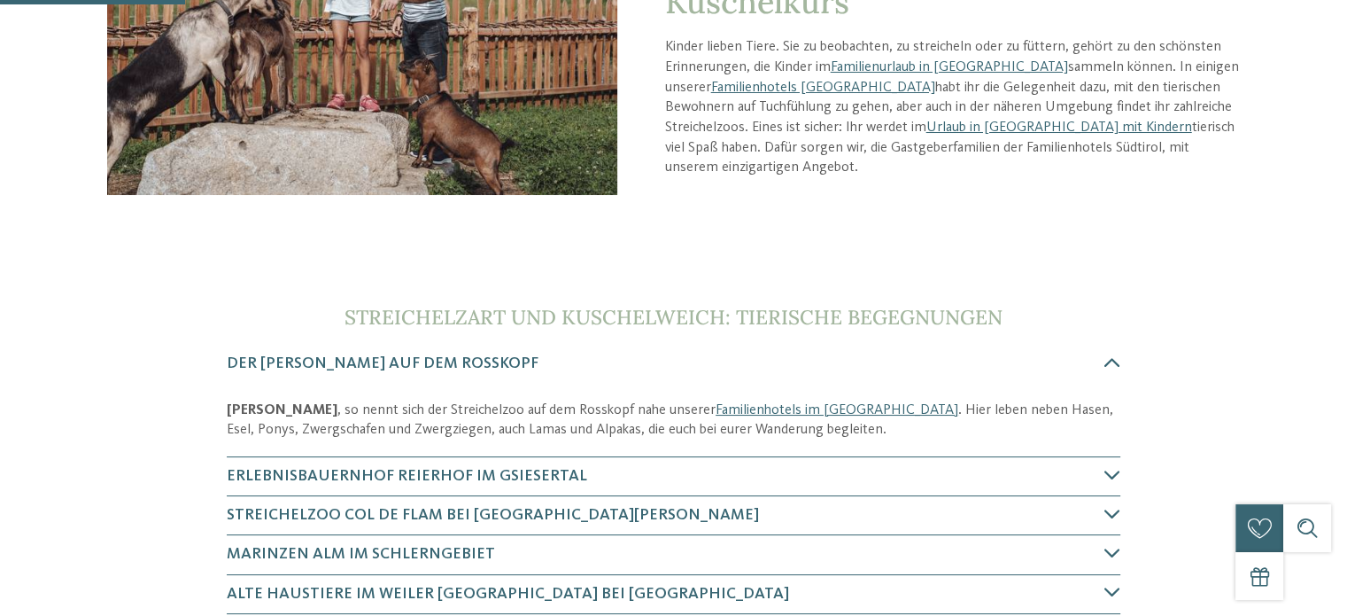
scroll to position [620, 0]
